Goal: Find specific fact: Find specific fact

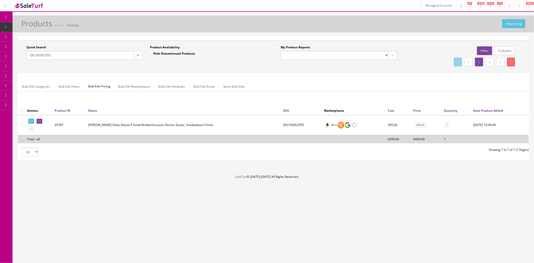
click at [115, 58] on input "DELTADELITEE" at bounding box center [80, 55] width 107 height 9
paste input "33508"
type input "33508"
click at [137, 55] on icon "button" at bounding box center [138, 55] width 2 height 3
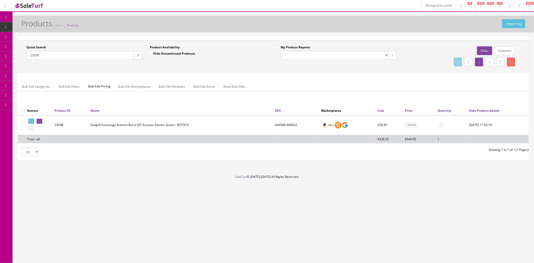
click at [285, 126] on td "046508-000624" at bounding box center [296, 125] width 46 height 20
copy td "046508-000624"
